Goal: Task Accomplishment & Management: Complete application form

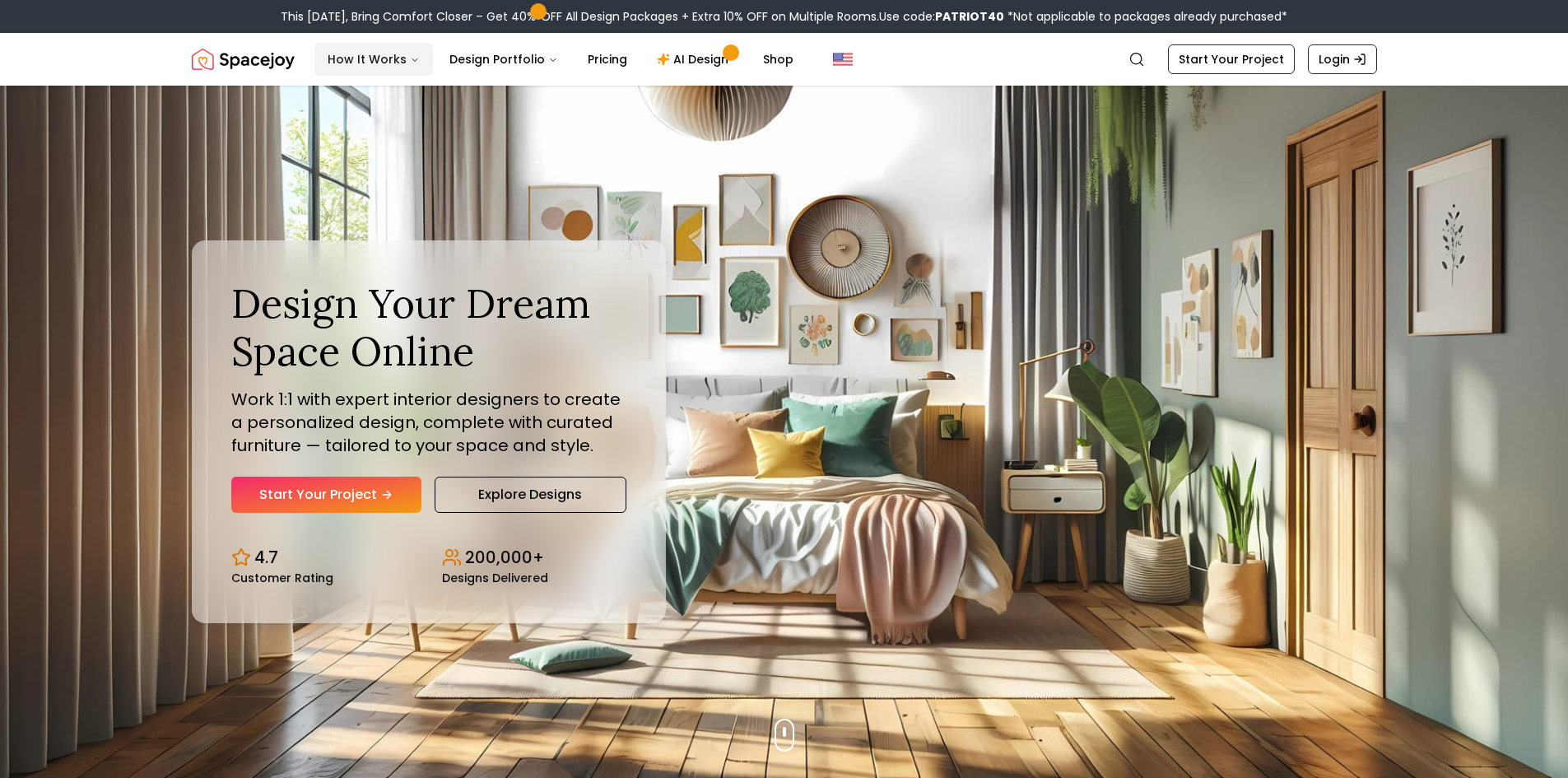
click at [354, 62] on button "How It Works" at bounding box center [374, 59] width 119 height 33
click at [388, 67] on button "How It Works" at bounding box center [374, 59] width 119 height 33
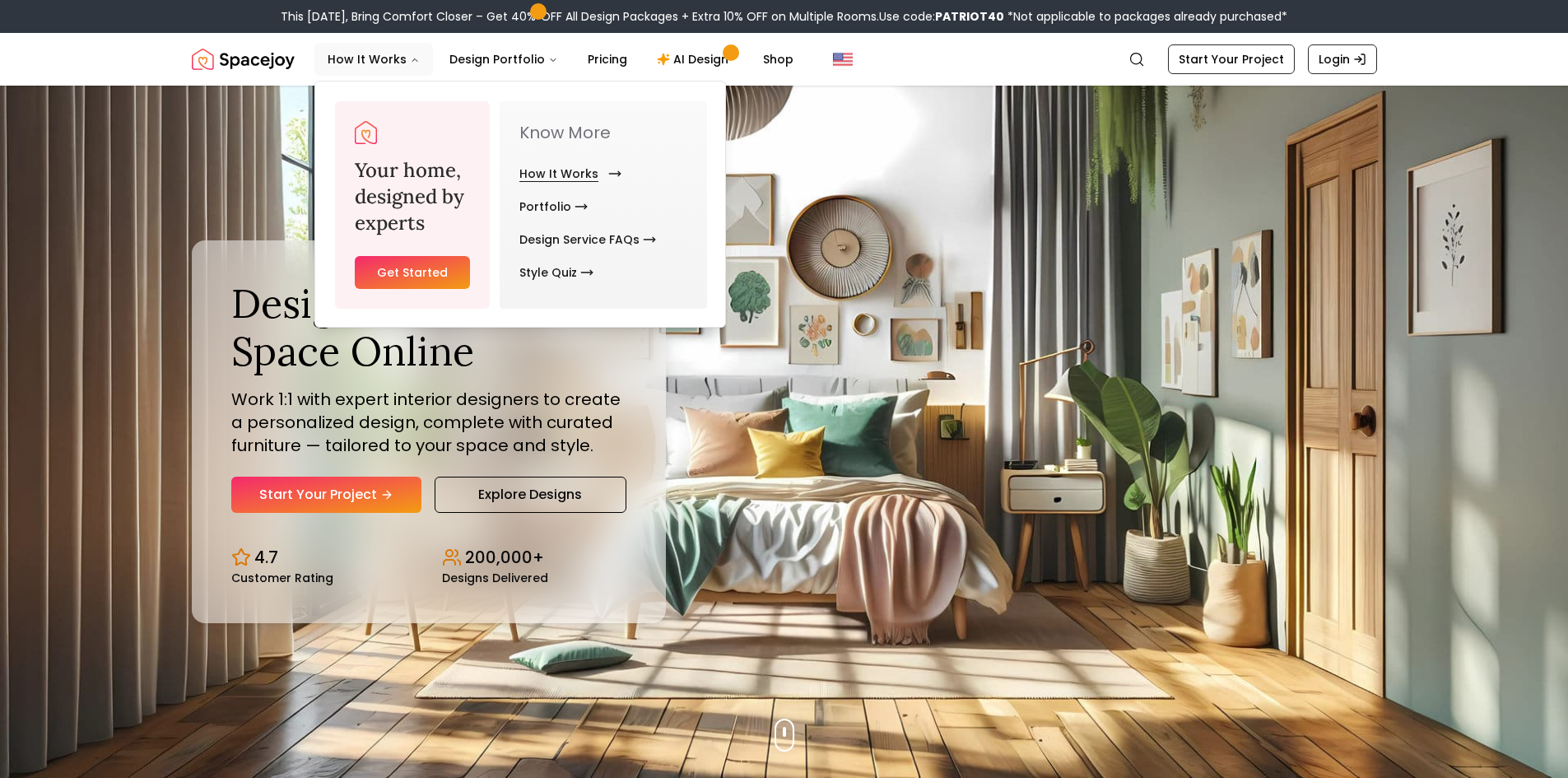
click at [567, 178] on link "How It Works" at bounding box center [567, 173] width 95 height 33
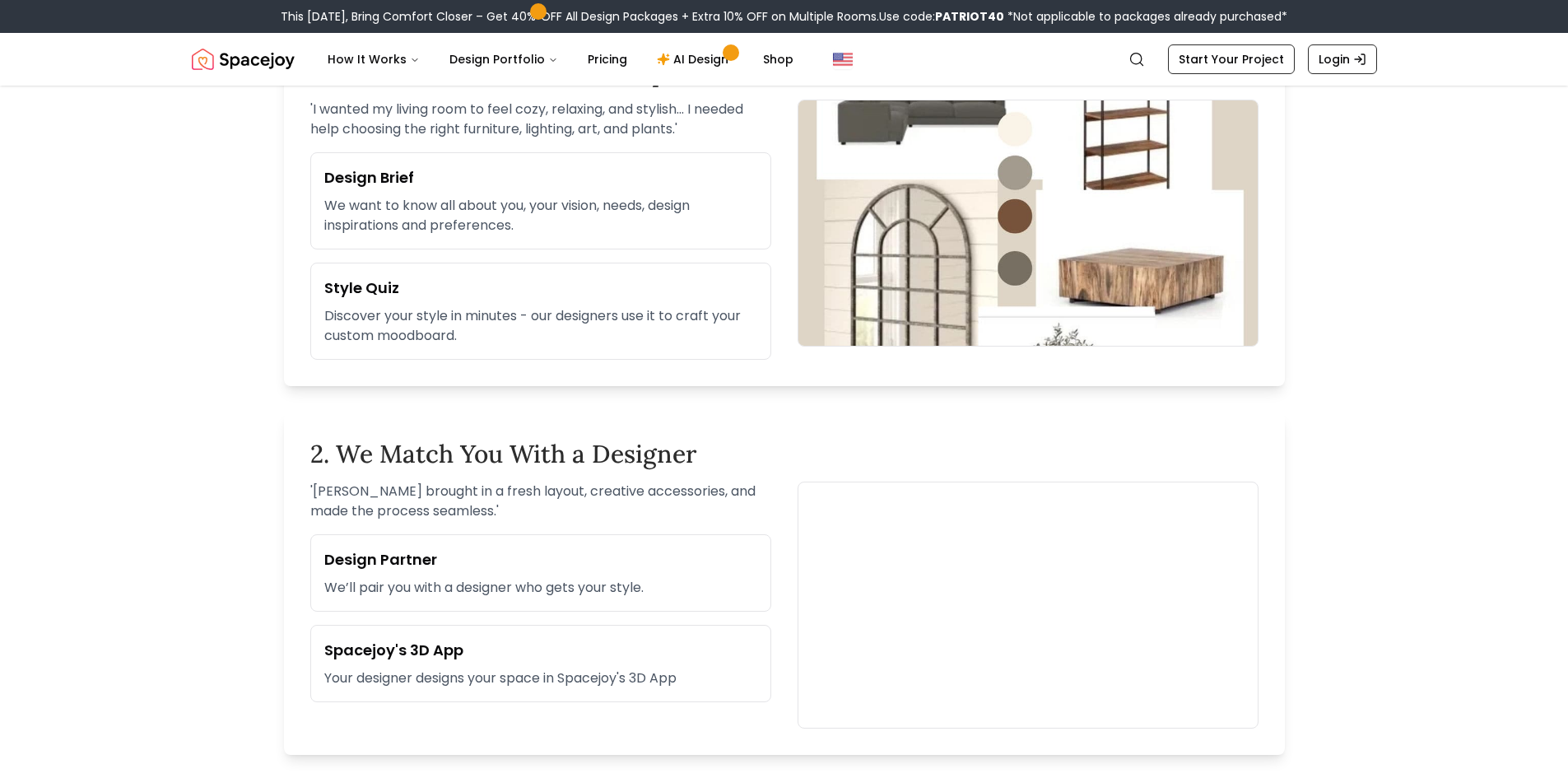
scroll to position [576, 0]
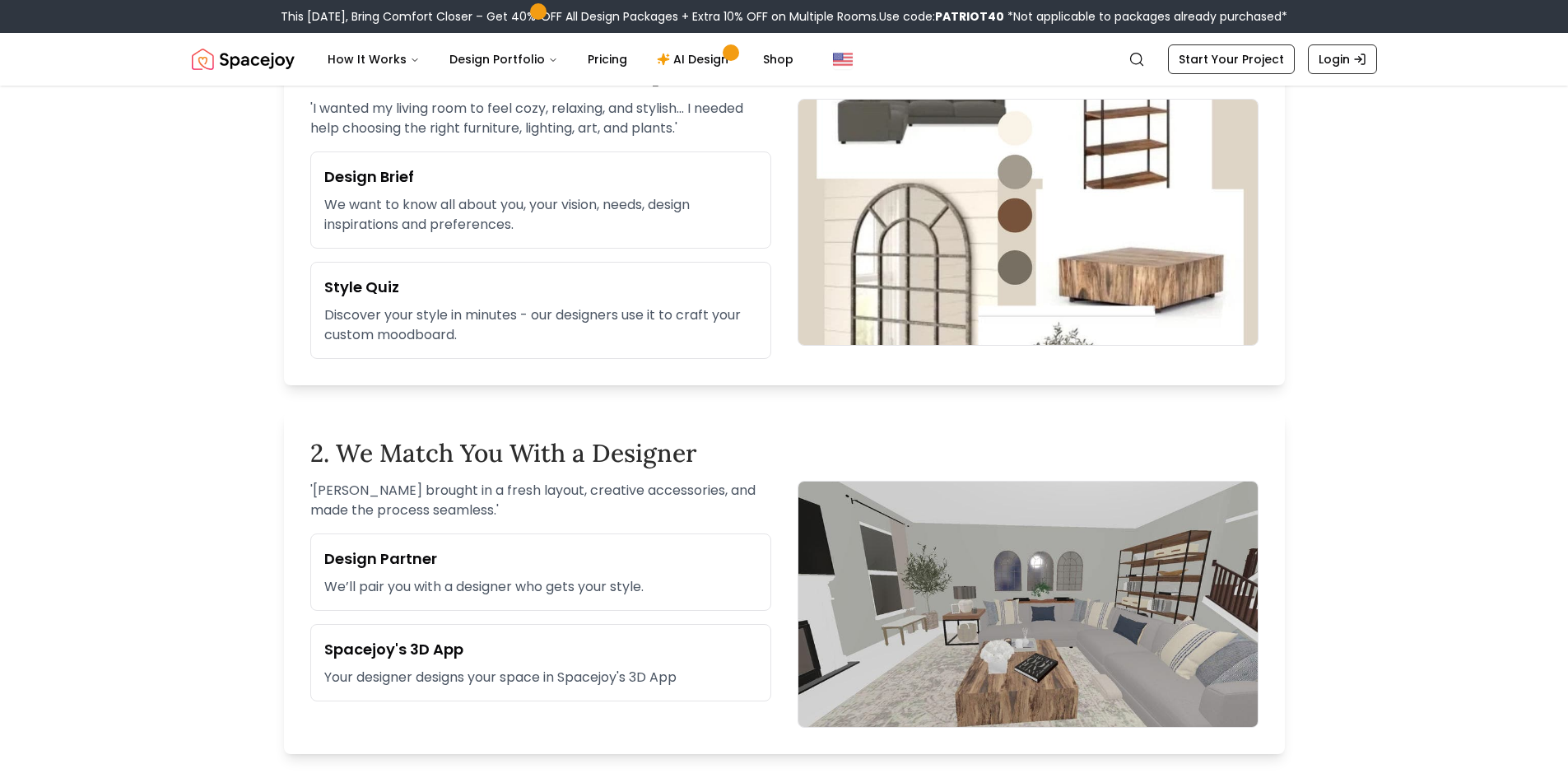
click at [631, 222] on p "We want to know all about you, your vision, needs, design inspirations and pref…" at bounding box center [541, 215] width 433 height 40
click at [386, 176] on h3 "Design Brief" at bounding box center [541, 177] width 433 height 23
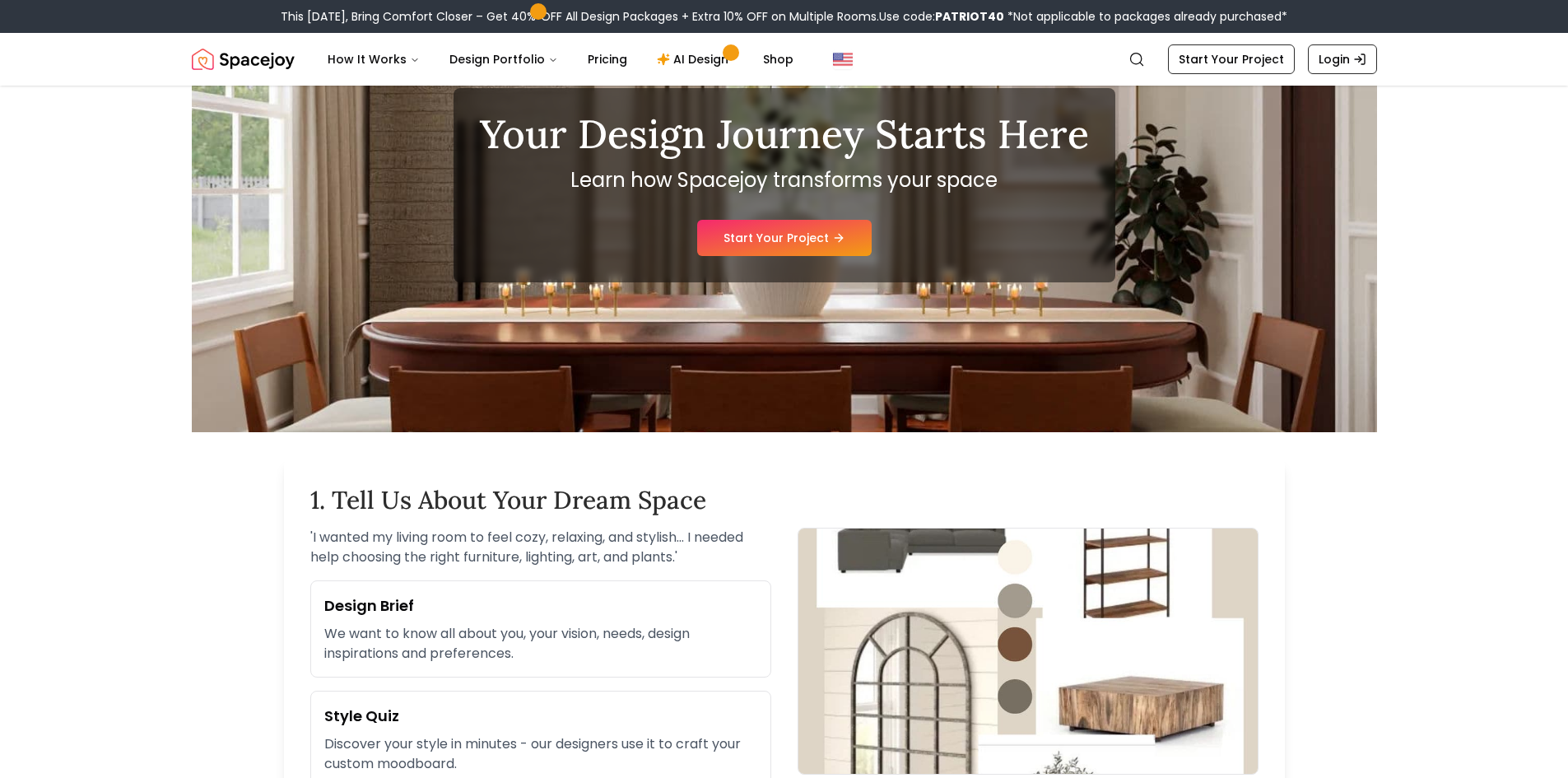
scroll to position [82, 0]
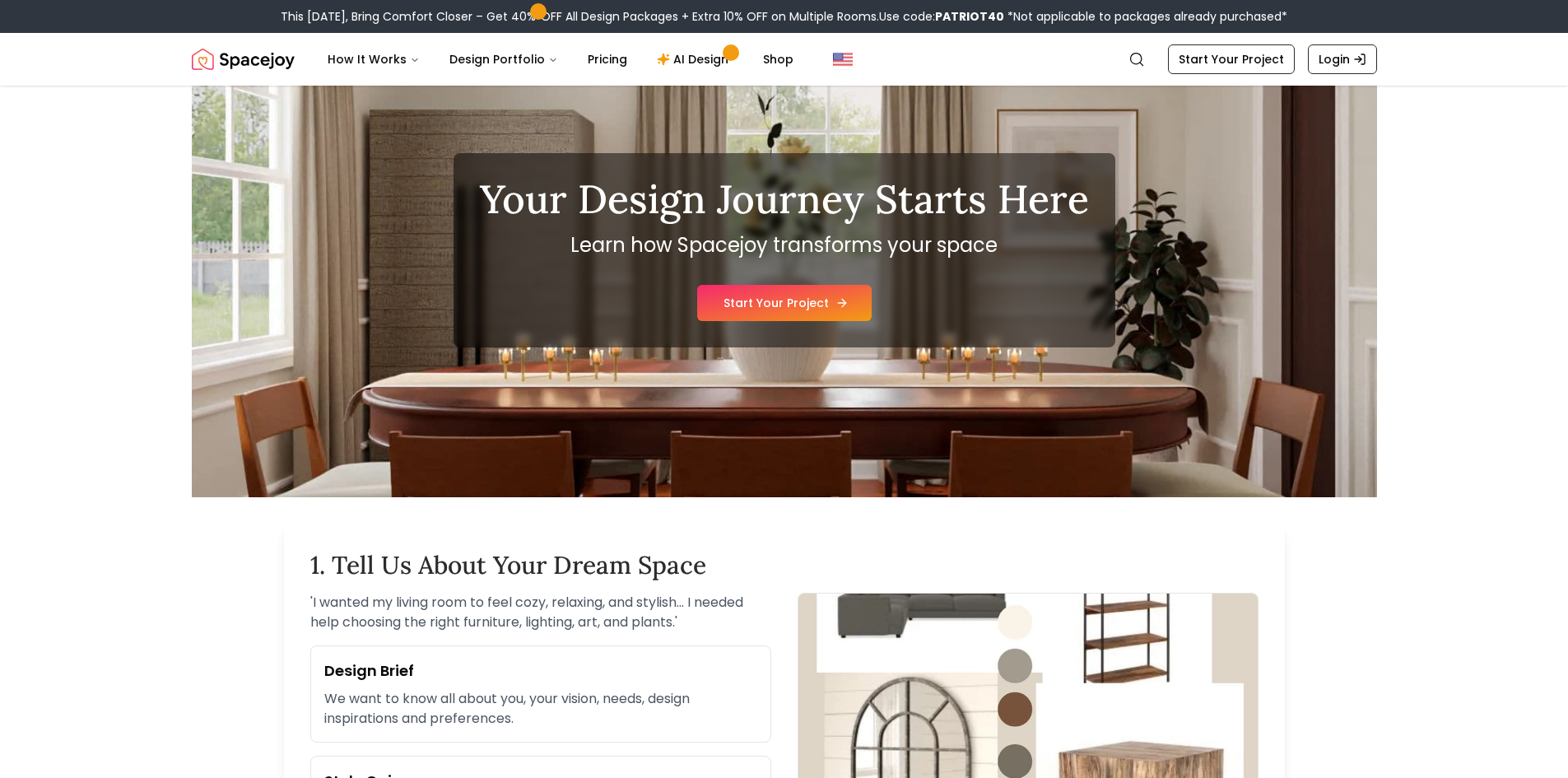
click at [824, 303] on link "Start Your Project" at bounding box center [784, 303] width 174 height 36
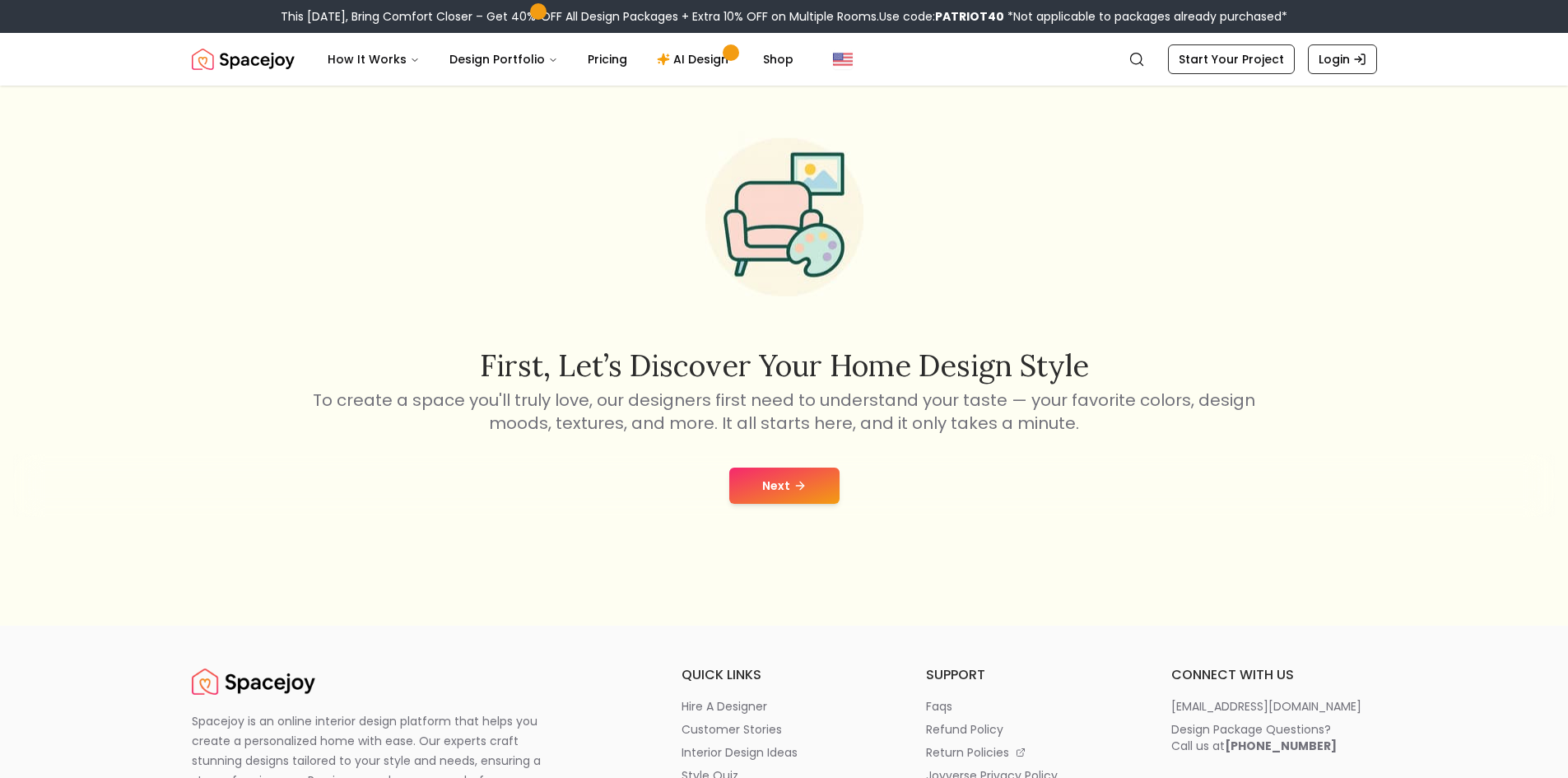
click at [795, 495] on button "Next" at bounding box center [784, 486] width 110 height 36
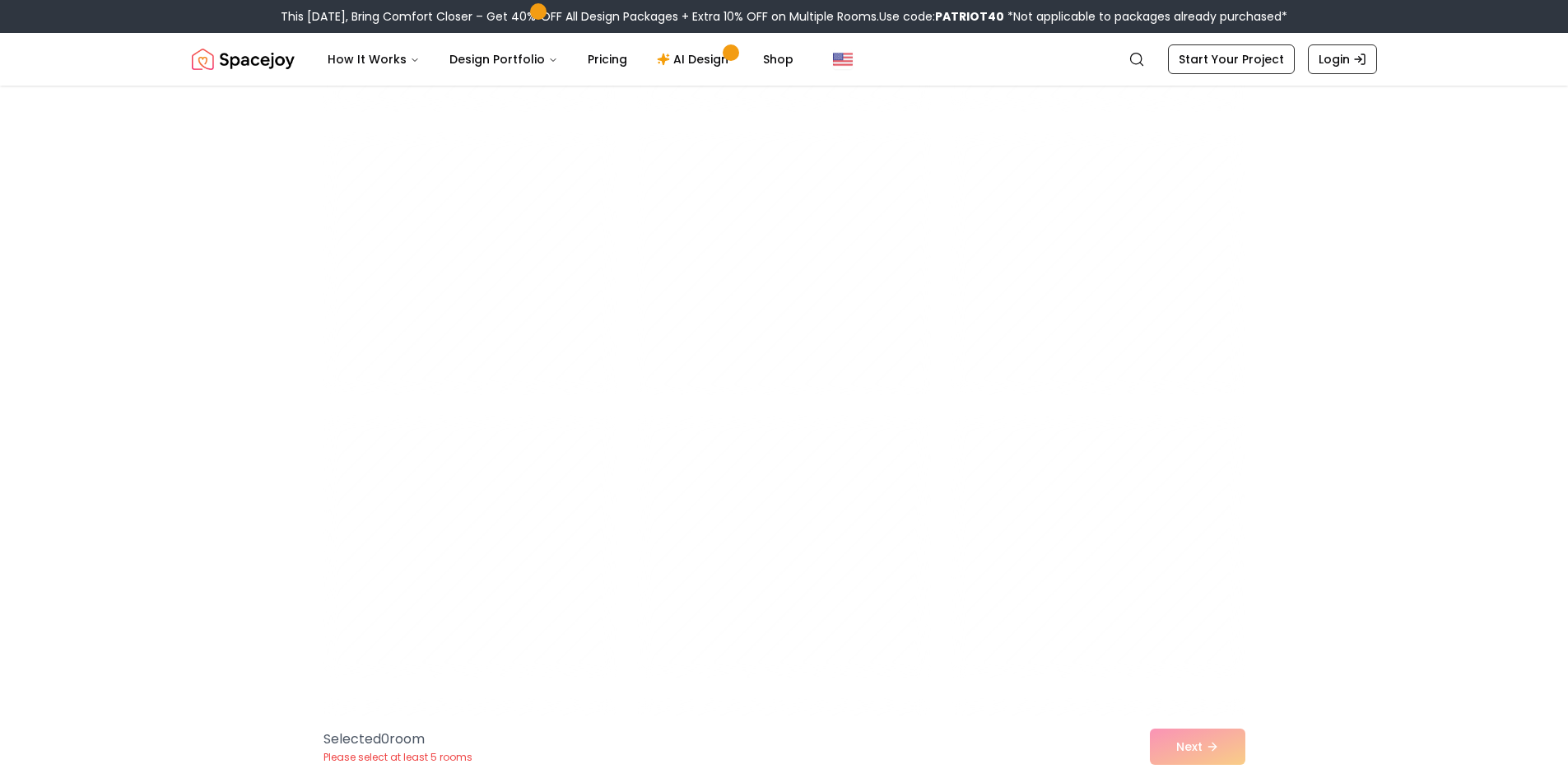
scroll to position [7433, 0]
